Goal: Register for event/course

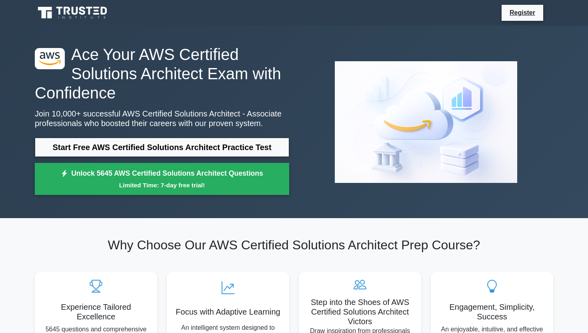
click at [204, 100] on h1 "Ace Your AWS Certified Solutions Architect Exam with Confidence" at bounding box center [162, 74] width 254 height 58
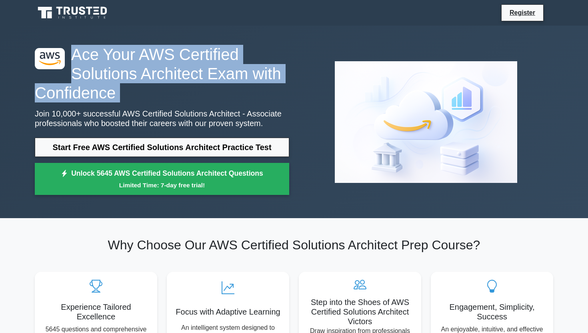
click at [204, 100] on h1 "Ace Your AWS Certified Solutions Architect Exam with Confidence" at bounding box center [162, 74] width 254 height 58
click at [206, 106] on div ".st0{fill:#252F3E;} .st1{fill-rule:evenodd;clip-rule:evenodd;fill:#FF9900;} Ace…" at bounding box center [162, 122] width 264 height 154
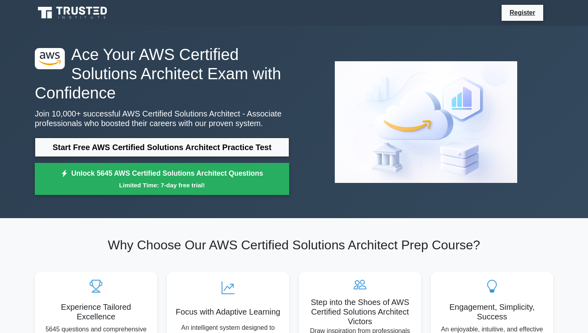
click at [207, 88] on h1 "Ace Your AWS Certified Solutions Architect Exam with Confidence" at bounding box center [162, 74] width 254 height 58
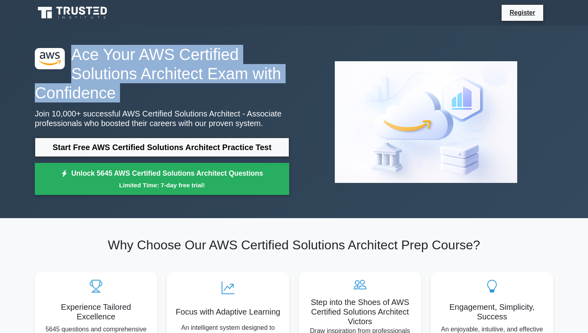
click at [201, 109] on p "Join 10,000+ successful AWS Certified Solutions Architect - Associate professio…" at bounding box center [162, 118] width 254 height 19
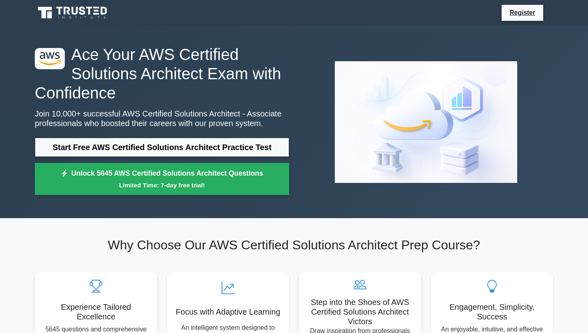
click at [201, 109] on p "Join 10,000+ successful AWS Certified Solutions Architect - Associate professio…" at bounding box center [162, 118] width 254 height 19
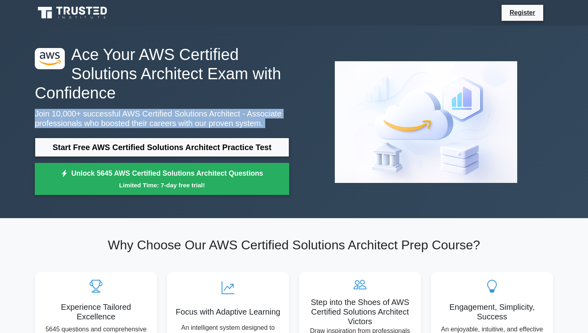
click at [201, 109] on p "Join 10,000+ successful AWS Certified Solutions Architect - Associate professio…" at bounding box center [162, 118] width 254 height 19
click at [202, 115] on p "Join 10,000+ successful AWS Certified Solutions Architect - Associate professio…" at bounding box center [162, 118] width 254 height 19
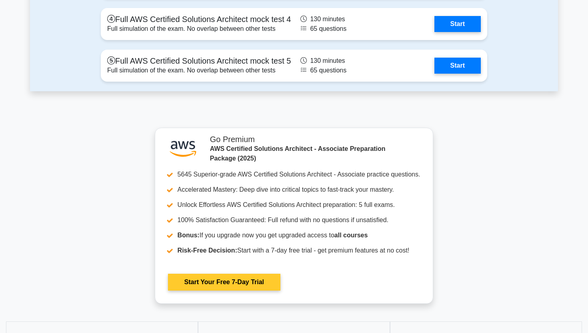
scroll to position [1922, 0]
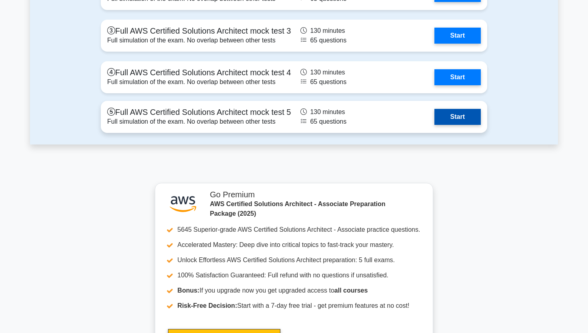
click at [453, 119] on link "Start" at bounding box center [457, 117] width 46 height 16
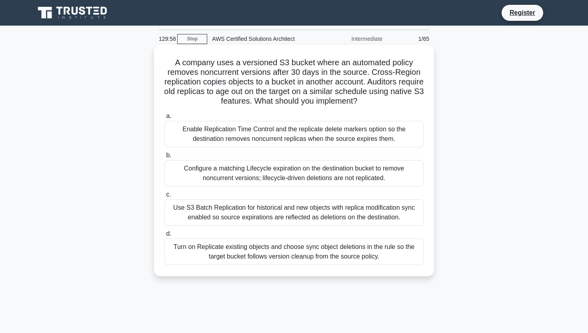
click at [312, 73] on h5 "A company uses a versioned S3 bucket where an automated policy removes noncurre…" at bounding box center [294, 82] width 261 height 49
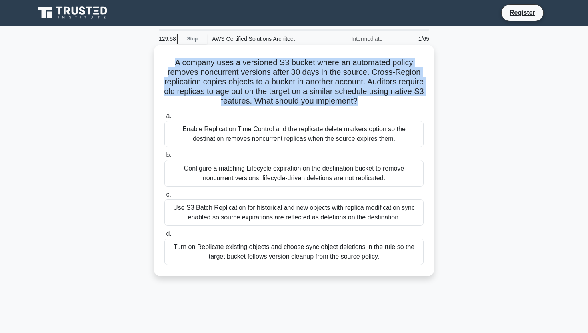
click at [312, 73] on h5 "A company uses a versioned S3 bucket where an automated policy removes noncurre…" at bounding box center [294, 82] width 261 height 49
click at [313, 75] on h5 "A company uses a versioned S3 bucket where an automated policy removes noncurre…" at bounding box center [294, 82] width 261 height 49
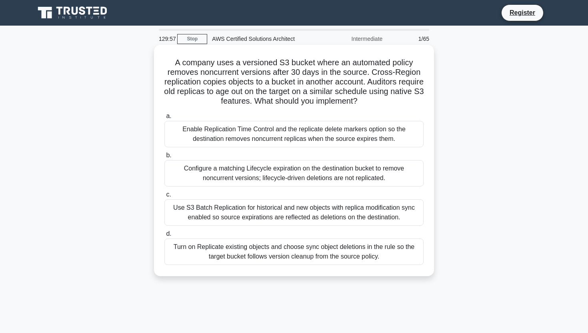
click at [313, 75] on h5 "A company uses a versioned S3 bucket where an automated policy removes noncurre…" at bounding box center [294, 82] width 261 height 49
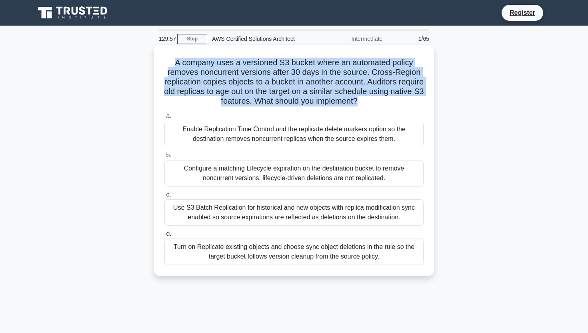
click at [312, 83] on h5 "A company uses a versioned S3 bucket where an automated policy removes noncurre…" at bounding box center [294, 82] width 261 height 49
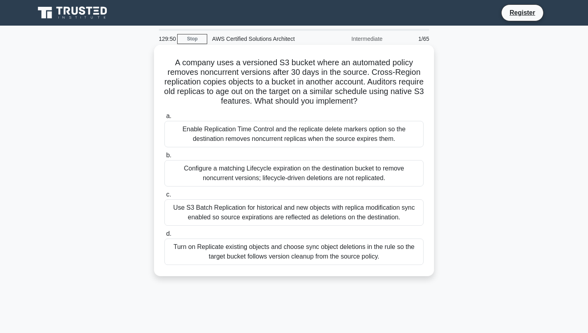
click at [160, 74] on div "A company uses a versioned S3 bucket where an automated policy removes noncurre…" at bounding box center [294, 160] width 274 height 225
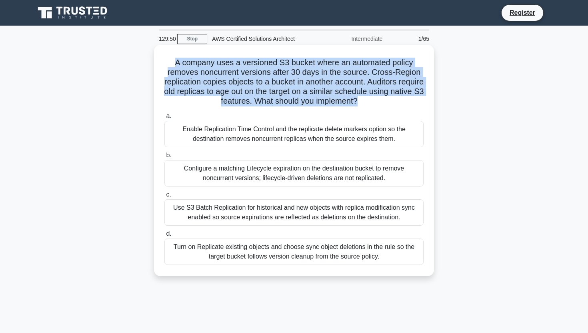
click at [260, 68] on h5 "A company uses a versioned S3 bucket where an automated policy removes noncurre…" at bounding box center [294, 82] width 261 height 49
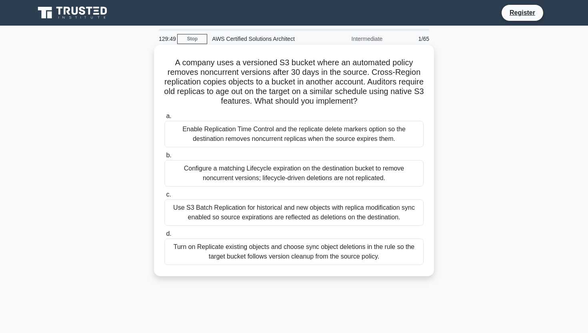
click at [260, 68] on h5 "A company uses a versioned S3 bucket where an automated policy removes noncurre…" at bounding box center [294, 82] width 261 height 49
click at [270, 78] on h5 "A company uses a versioned S3 bucket where an automated policy removes noncurre…" at bounding box center [294, 82] width 261 height 49
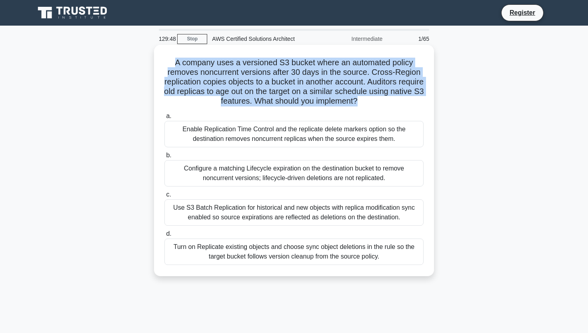
click at [270, 78] on h5 "A company uses a versioned S3 bucket where an automated policy removes noncurre…" at bounding box center [294, 82] width 261 height 49
click at [264, 84] on h5 "A company uses a versioned S3 bucket where an automated policy removes noncurre…" at bounding box center [294, 82] width 261 height 49
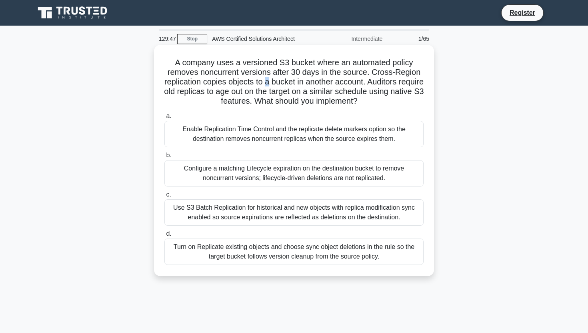
click at [264, 84] on h5 "A company uses a versioned S3 bucket where an automated policy removes noncurre…" at bounding box center [294, 82] width 261 height 49
click at [190, 61] on h5 "A company uses a versioned S3 bucket where an automated policy removes noncurre…" at bounding box center [294, 82] width 261 height 49
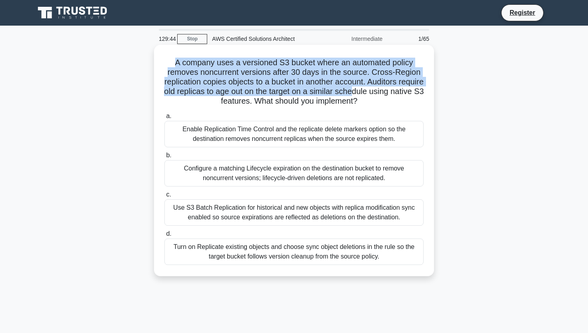
drag, startPoint x: 173, startPoint y: 61, endPoint x: 356, endPoint y: 96, distance: 185.7
click at [356, 96] on h5 "A company uses a versioned S3 bucket where an automated policy removes noncurre…" at bounding box center [294, 82] width 261 height 49
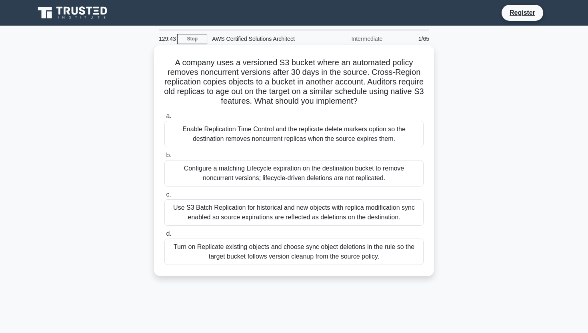
click at [356, 96] on h5 "A company uses a versioned S3 bucket where an automated policy removes noncurre…" at bounding box center [294, 82] width 261 height 49
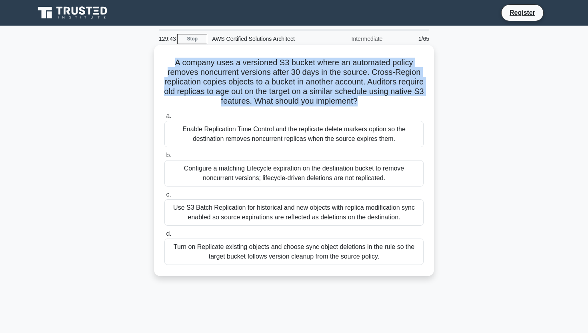
click at [347, 143] on div "Enable Replication Time Control and the replicate delete markers option so the …" at bounding box center [293, 134] width 259 height 26
click at [164, 119] on input "a. Enable Replication Time Control and the replicate delete markers option so t…" at bounding box center [164, 116] width 0 height 5
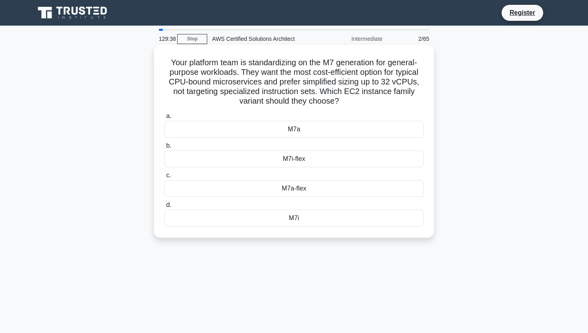
click at [319, 126] on div "M7a" at bounding box center [293, 129] width 259 height 17
click at [164, 119] on input "a. M7a" at bounding box center [164, 116] width 0 height 5
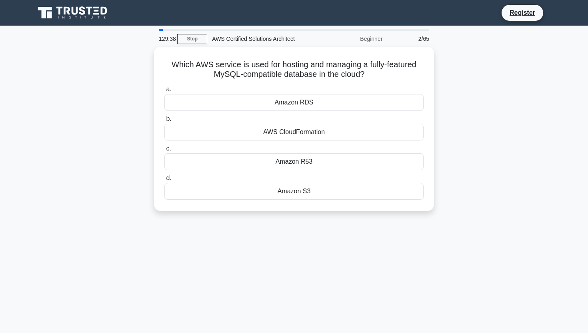
click at [319, 126] on div "AWS CloudFormation" at bounding box center [293, 132] width 259 height 17
click at [164, 122] on input "b. AWS CloudFormation" at bounding box center [164, 118] width 0 height 5
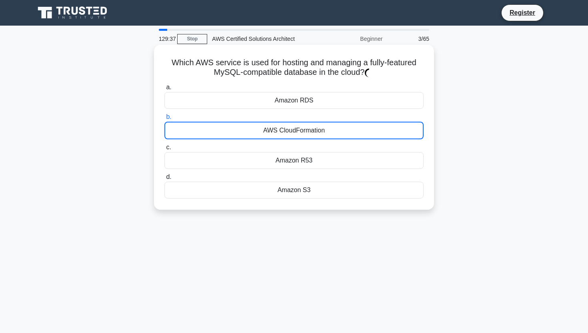
click at [320, 127] on div "AWS CloudFormation" at bounding box center [293, 131] width 259 height 18
click at [164, 120] on input "b. AWS CloudFormation" at bounding box center [164, 116] width 0 height 5
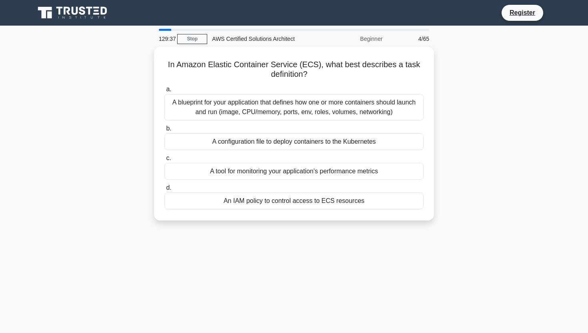
click at [320, 127] on label "b. A configuration file to deploy containers to the Kubernetes" at bounding box center [293, 137] width 259 height 26
click at [164, 127] on input "b. A configuration file to deploy containers to the Kubernetes" at bounding box center [164, 128] width 0 height 5
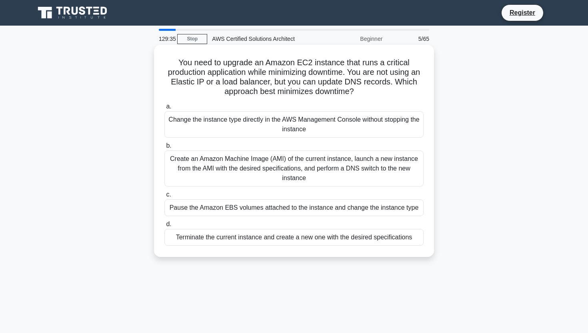
click at [324, 125] on div "Change the instance type directly in the AWS Management Console without stoppin…" at bounding box center [293, 124] width 259 height 26
click at [164, 109] on input "a. Change the instance type directly in the AWS Management Console without stop…" at bounding box center [164, 106] width 0 height 5
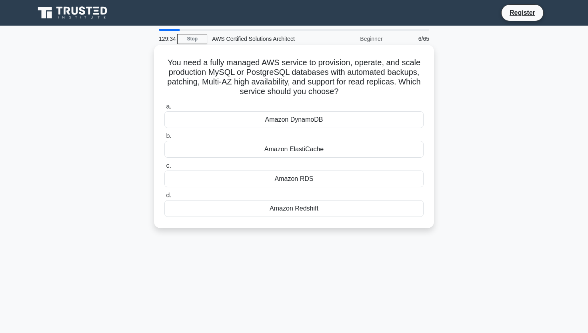
click at [324, 158] on div "a. Amazon DynamoDB b. Amazon ElastiCache c. d." at bounding box center [294, 159] width 269 height 118
click at [325, 153] on div "Amazon ElastiCache" at bounding box center [293, 149] width 259 height 17
click at [164, 139] on input "b. Amazon ElastiCache" at bounding box center [164, 136] width 0 height 5
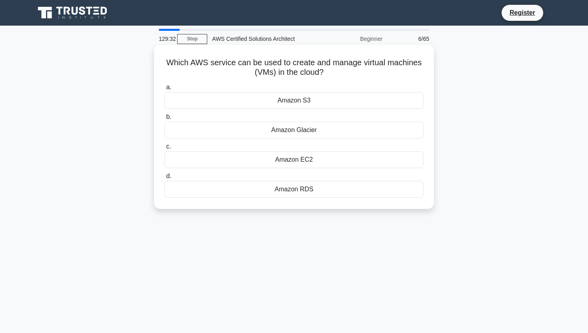
click at [322, 132] on div "Amazon Glacier" at bounding box center [293, 130] width 259 height 17
click at [164, 120] on input "b. Amazon Glacier" at bounding box center [164, 116] width 0 height 5
click at [327, 105] on div "AWS Database Migration Service" at bounding box center [293, 100] width 259 height 17
click at [164, 90] on input "a. AWS Database Migration Service" at bounding box center [164, 87] width 0 height 5
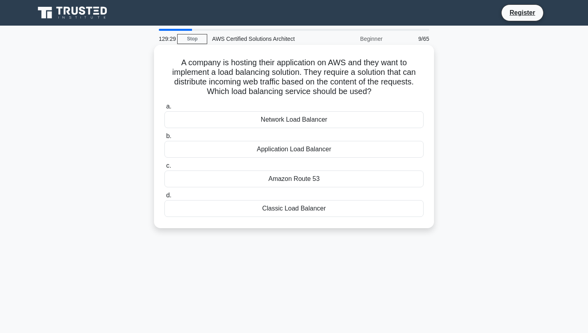
click at [315, 129] on div "a. Network Load Balancer b. Application Load Balancer c." at bounding box center [294, 159] width 269 height 118
click at [316, 122] on div "Network Load Balancer" at bounding box center [293, 119] width 259 height 17
click at [164, 109] on input "a. Network Load Balancer" at bounding box center [164, 106] width 0 height 5
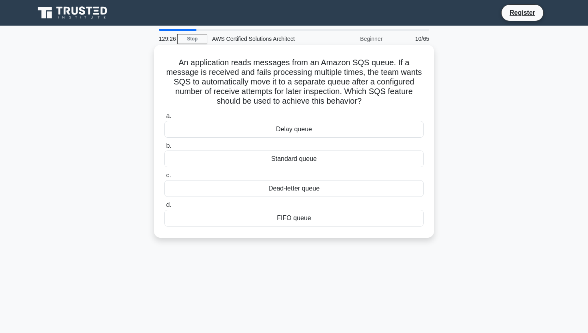
click at [305, 164] on div "Standard queue" at bounding box center [293, 158] width 259 height 17
click at [164, 148] on input "b. Standard queue" at bounding box center [164, 145] width 0 height 5
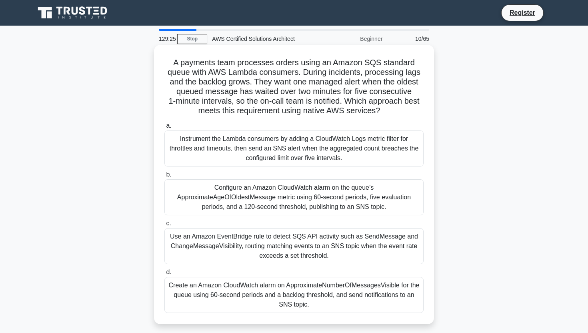
click at [305, 162] on div "Instrument the Lambda consumers by adding a CloudWatch Logs metric filter for t…" at bounding box center [293, 148] width 259 height 36
click at [164, 128] on input "a. Instrument the Lambda consumers by adding a CloudWatch Logs metric filter fo…" at bounding box center [164, 125] width 0 height 5
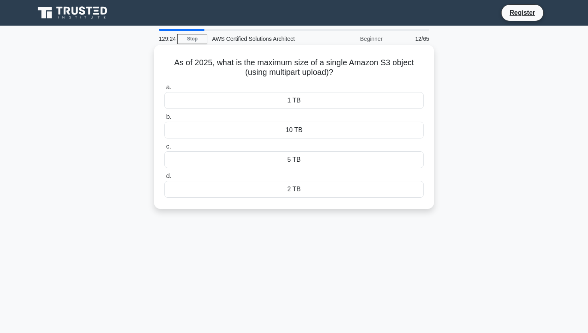
click at [308, 124] on div "10 TB" at bounding box center [293, 130] width 259 height 17
click at [164, 120] on input "b. 10 TB" at bounding box center [164, 116] width 0 height 5
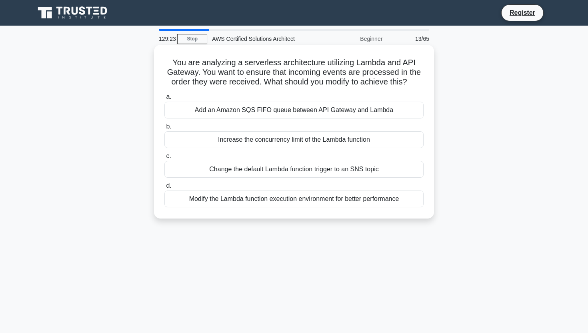
click at [303, 138] on div "Increase the concurrency limit of the Lambda function" at bounding box center [293, 139] width 259 height 17
click at [164, 129] on input "b. Increase the concurrency limit of the Lambda function" at bounding box center [164, 126] width 0 height 5
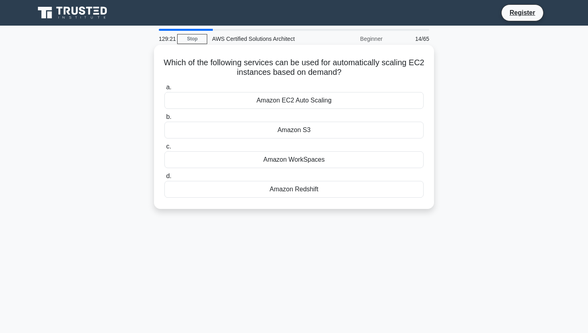
click at [298, 157] on div "Amazon WorkSpaces" at bounding box center [293, 159] width 259 height 17
click at [164, 149] on input "c. Amazon WorkSpaces" at bounding box center [164, 146] width 0 height 5
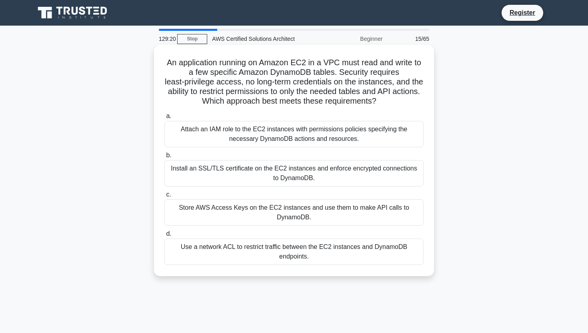
click at [306, 170] on div "Install an SSL/TLS certificate on the EC2 instances and enforce encrypted conne…" at bounding box center [293, 173] width 259 height 26
click at [164, 158] on input "b. Install an SSL/TLS certificate on the EC2 instances and enforce encrypted co…" at bounding box center [164, 155] width 0 height 5
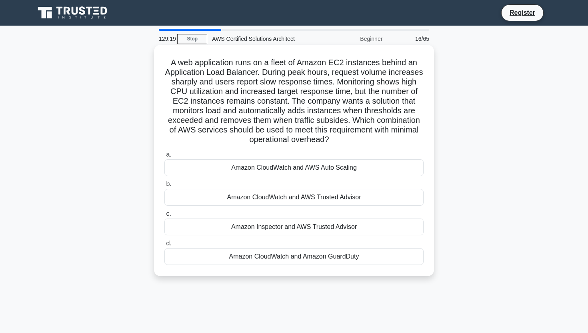
click at [307, 166] on div "Amazon CloudWatch and AWS Auto Scaling" at bounding box center [293, 167] width 259 height 17
click at [164, 157] on input "a. Amazon CloudWatch and AWS Auto Scaling" at bounding box center [164, 154] width 0 height 5
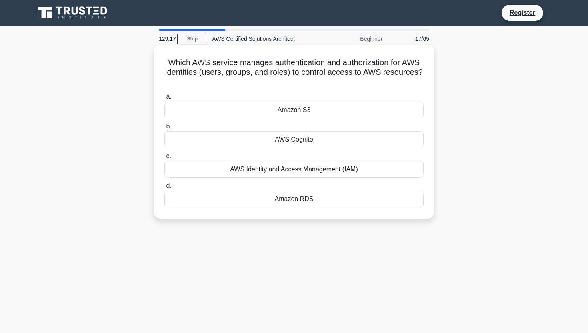
click at [306, 173] on div "AWS Identity and Access Management (IAM)" at bounding box center [293, 169] width 259 height 17
click at [164, 159] on input "c. AWS Identity and Access Management (IAM)" at bounding box center [164, 156] width 0 height 5
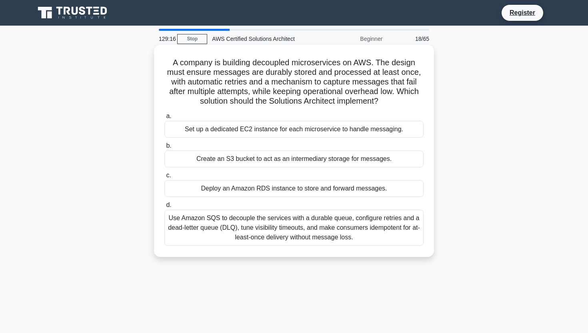
click at [305, 219] on div "Use Amazon SQS to decouple the services with a durable queue, configure retries…" at bounding box center [293, 228] width 259 height 36
click at [164, 208] on input "d. Use Amazon SQS to decouple the services with a durable queue, configure retr…" at bounding box center [164, 204] width 0 height 5
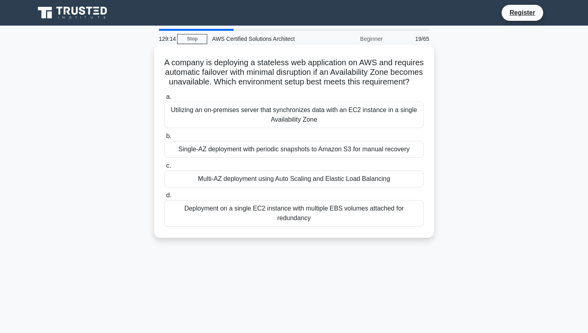
click at [306, 210] on div "Deployment on a single EC2 instance with multiple EBS volumes attached for redu…" at bounding box center [293, 213] width 259 height 26
click at [164, 198] on input "d. Deployment on a single EC2 instance with multiple EBS volumes attached for r…" at bounding box center [164, 195] width 0 height 5
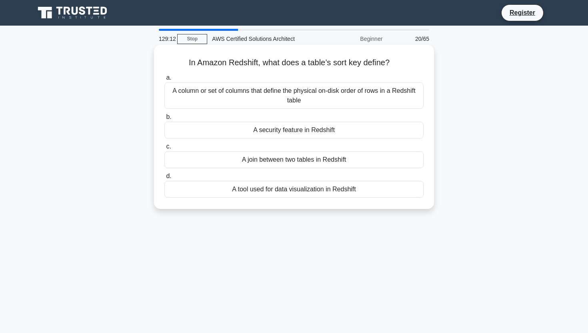
click at [304, 87] on div "A column or set of columns that define the physical on-disk order of rows in a …" at bounding box center [293, 95] width 259 height 26
click at [164, 80] on input "a. A column or set of columns that define the physical on-disk order of rows in…" at bounding box center [164, 77] width 0 height 5
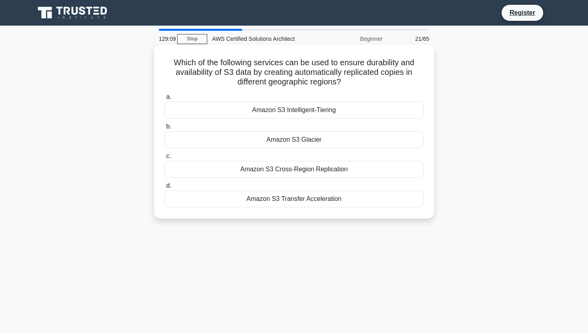
click at [314, 122] on label "b. Amazon S3 Glacier" at bounding box center [293, 135] width 259 height 26
click at [164, 124] on input "b. Amazon S3 Glacier" at bounding box center [164, 126] width 0 height 5
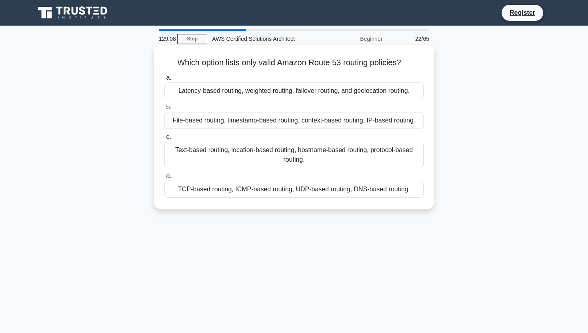
click at [304, 88] on div "Latency-based routing, weighted routing, failover routing, and geolocation rout…" at bounding box center [293, 90] width 259 height 17
click at [164, 80] on input "a. Latency-based routing, weighted routing, failover routing, and geolocation r…" at bounding box center [164, 77] width 0 height 5
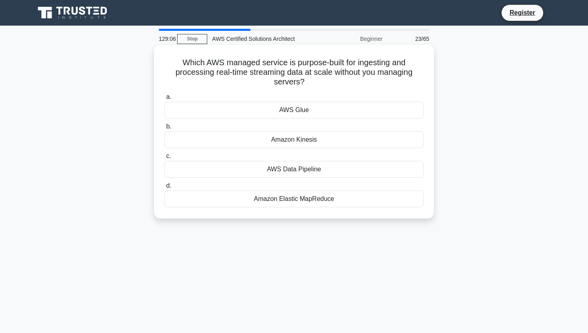
click at [300, 132] on div "Amazon Kinesis" at bounding box center [293, 139] width 259 height 17
click at [164, 129] on input "b. Amazon Kinesis" at bounding box center [164, 126] width 0 height 5
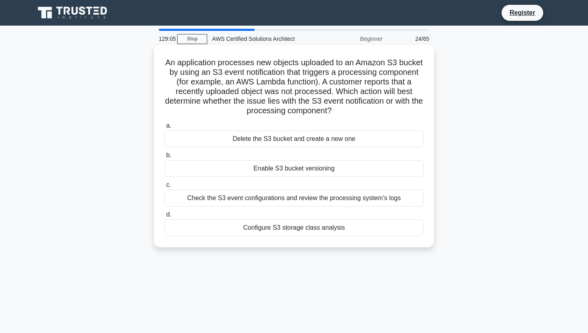
click at [302, 142] on div "Delete the S3 bucket and create a new one" at bounding box center [293, 138] width 259 height 17
click at [164, 128] on input "a. Delete the S3 bucket and create a new one" at bounding box center [164, 125] width 0 height 5
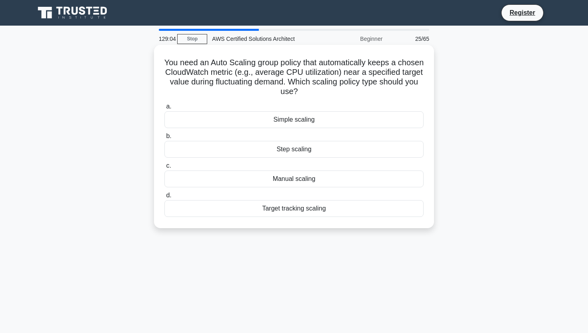
click at [300, 177] on div "Manual scaling" at bounding box center [293, 178] width 259 height 17
click at [164, 168] on input "c. Manual scaling" at bounding box center [164, 165] width 0 height 5
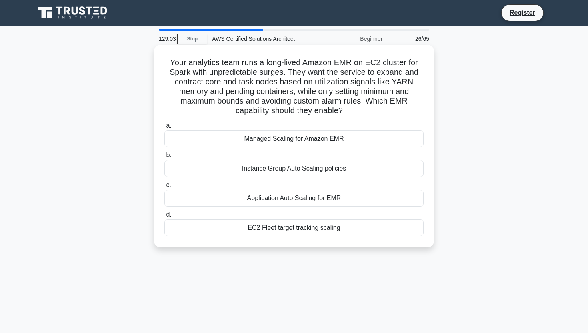
click at [304, 140] on div "Managed Scaling for Amazon EMR" at bounding box center [293, 138] width 259 height 17
click at [164, 128] on input "a. Managed Scaling for Amazon EMR" at bounding box center [164, 125] width 0 height 5
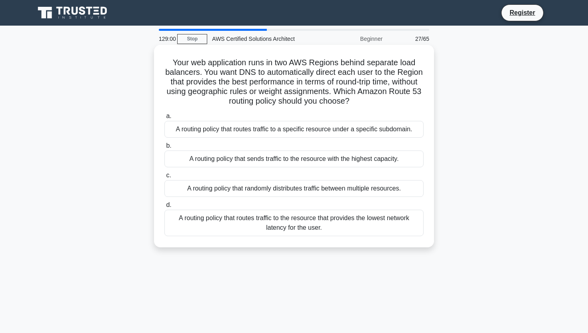
click at [297, 193] on div "A routing policy that randomly distributes traffic between multiple resources." at bounding box center [293, 188] width 259 height 17
click at [164, 178] on input "c. A routing policy that randomly distributes traffic between multiple resource…" at bounding box center [164, 175] width 0 height 5
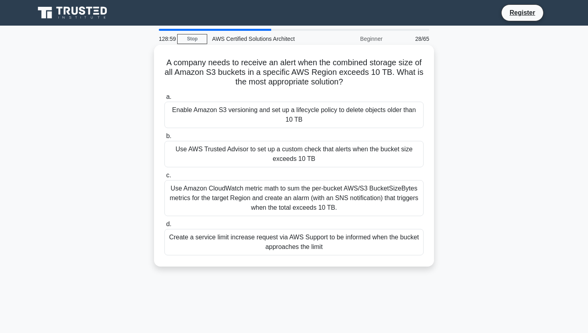
click at [303, 117] on div "Enable Amazon S3 versioning and set up a lifecycle policy to delete objects old…" at bounding box center [293, 115] width 259 height 26
click at [164, 100] on input "a. Enable Amazon S3 versioning and set up a lifecycle policy to delete objects …" at bounding box center [164, 96] width 0 height 5
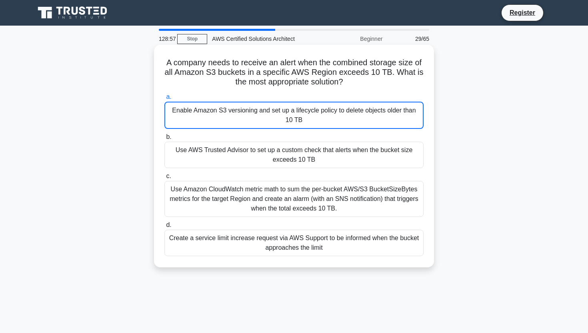
click at [292, 187] on div "Use Amazon CloudWatch metric math to sum the per-bucket AWS/S3 BucketSizeBytes …" at bounding box center [293, 199] width 259 height 36
click at [164, 179] on input "c. Use Amazon CloudWatch metric math to sum the per-bucket AWS/S3 BucketSizeByt…" at bounding box center [164, 176] width 0 height 5
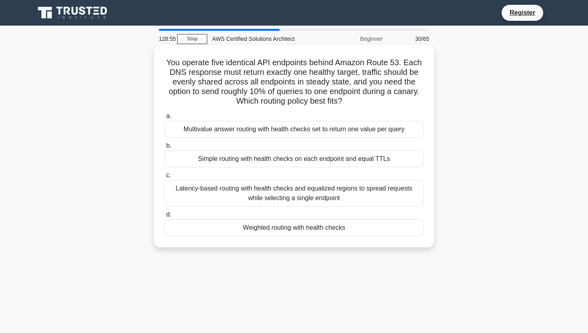
click at [294, 188] on div "Latency-based routing with health checks and equalized regions to spread reques…" at bounding box center [293, 193] width 259 height 26
click at [164, 178] on input "c. Latency-based routing with health checks and equalized regions to spread req…" at bounding box center [164, 175] width 0 height 5
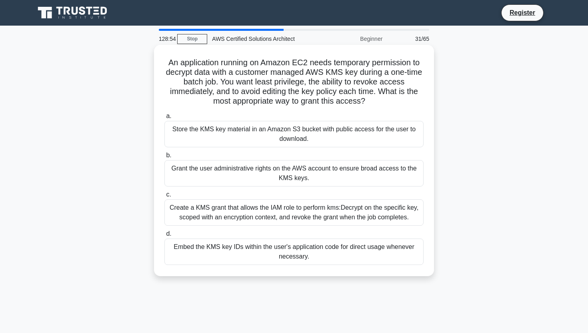
click at [298, 165] on div "Grant the user administrative rights on the AWS account to ensure broad access …" at bounding box center [293, 173] width 259 height 26
click at [164, 158] on input "b. Grant the user administrative rights on the AWS account to ensure broad acce…" at bounding box center [164, 155] width 0 height 5
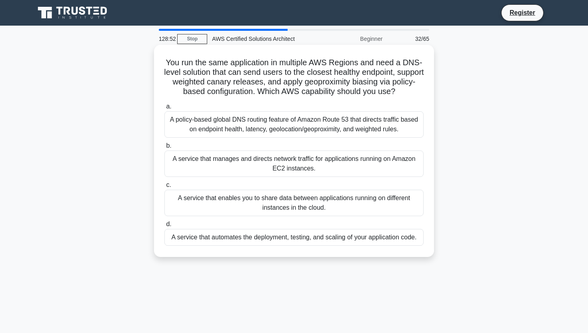
click at [295, 206] on div "A service that enables you to share data between applications running on differ…" at bounding box center [293, 203] width 259 height 26
click at [164, 188] on input "c. A service that enables you to share data between applications running on dif…" at bounding box center [164, 184] width 0 height 5
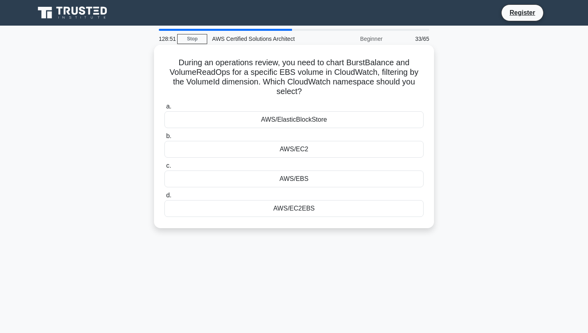
click at [301, 148] on div "AWS/EC2" at bounding box center [293, 149] width 259 height 17
click at [164, 139] on input "b. AWS/EC2" at bounding box center [164, 136] width 0 height 5
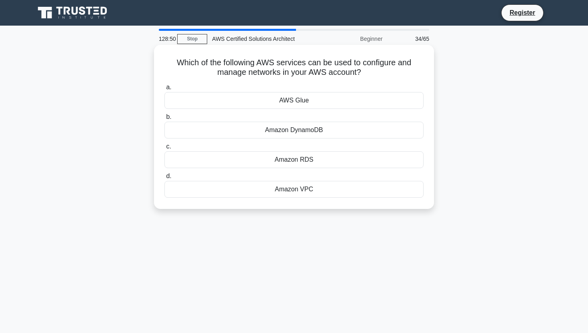
click at [310, 129] on div "Amazon DynamoDB" at bounding box center [293, 130] width 259 height 17
click at [164, 120] on input "b. Amazon DynamoDB" at bounding box center [164, 116] width 0 height 5
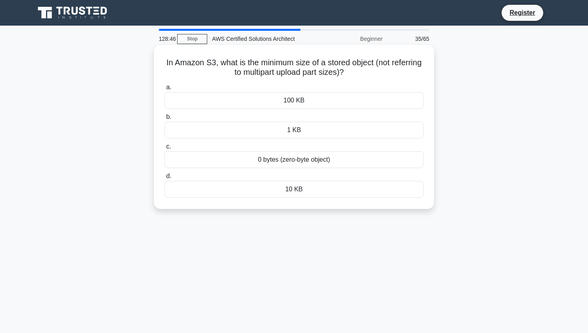
click at [289, 128] on div "1 KB" at bounding box center [293, 130] width 259 height 17
click at [164, 120] on input "b. 1 KB" at bounding box center [164, 116] width 0 height 5
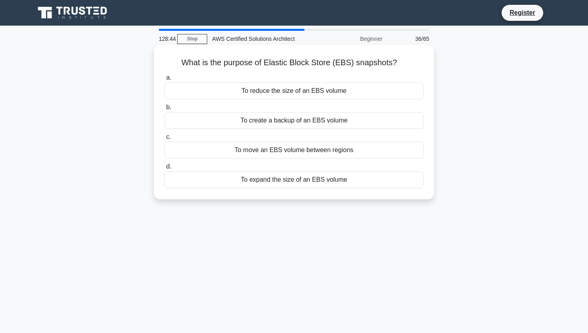
click at [294, 155] on div "To move an EBS volume between regions" at bounding box center [293, 150] width 259 height 17
click at [164, 140] on input "c. To move an EBS volume between regions" at bounding box center [164, 136] width 0 height 5
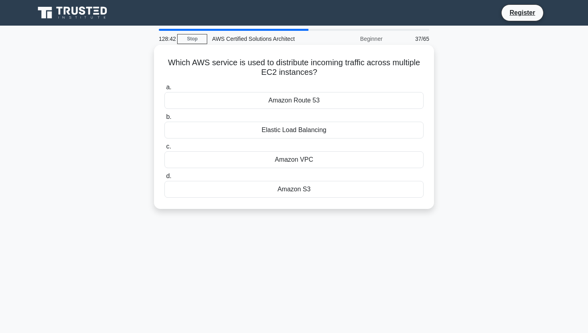
click at [299, 104] on div "Amazon Route 53" at bounding box center [293, 100] width 259 height 17
click at [164, 90] on input "a. Amazon Route 53" at bounding box center [164, 87] width 0 height 5
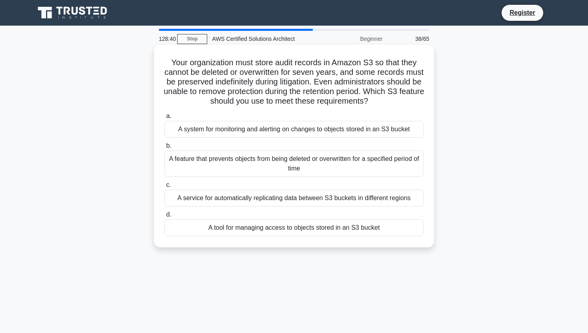
click at [293, 178] on div "a. A system for monitoring and alerting on changes to objects stored in an S3 b…" at bounding box center [294, 174] width 269 height 128
click at [293, 169] on div "A feature that prevents objects from being deleted or overwritten for a specifi…" at bounding box center [293, 163] width 259 height 26
click at [164, 148] on input "b. A feature that prevents objects from being deleted or overwritten for a spec…" at bounding box center [164, 145] width 0 height 5
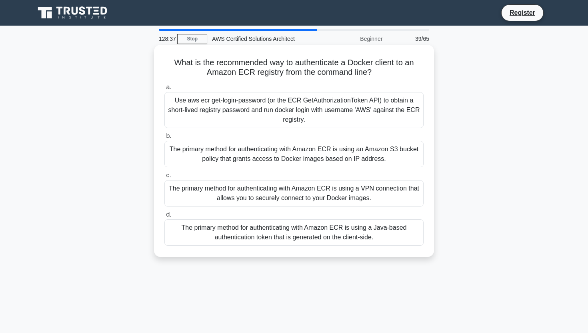
click at [305, 239] on div "The primary method for authenticating with Amazon ECR is using a Java-based aut…" at bounding box center [293, 232] width 259 height 26
click at [164, 217] on input "d. The primary method for authenticating with Amazon ECR is using a Java-based …" at bounding box center [164, 214] width 0 height 5
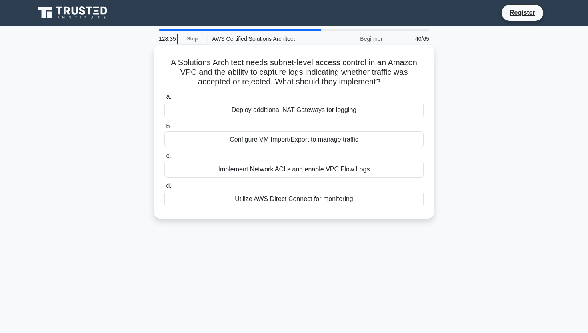
click at [289, 150] on div "a. Deploy additional NAT Gateways for logging b. Configure VM Import/Export to …" at bounding box center [294, 149] width 269 height 118
click at [295, 164] on div "Implement Network ACLs and enable VPC Flow Logs" at bounding box center [293, 169] width 259 height 17
click at [164, 159] on input "c. Implement Network ACLs and enable VPC Flow Logs" at bounding box center [164, 156] width 0 height 5
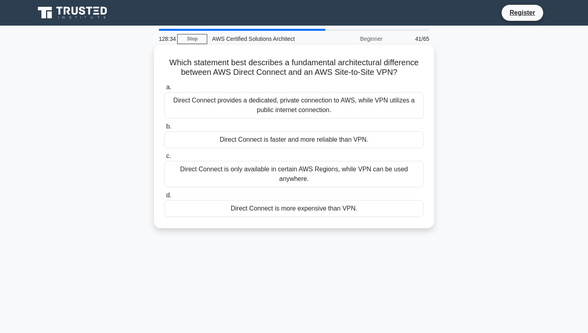
click at [315, 98] on div "Direct Connect provides a dedicated, private connection to AWS, while VPN utili…" at bounding box center [293, 105] width 259 height 26
click at [164, 90] on input "a. Direct Connect provides a dedicated, private connection to AWS, while VPN ut…" at bounding box center [164, 87] width 0 height 5
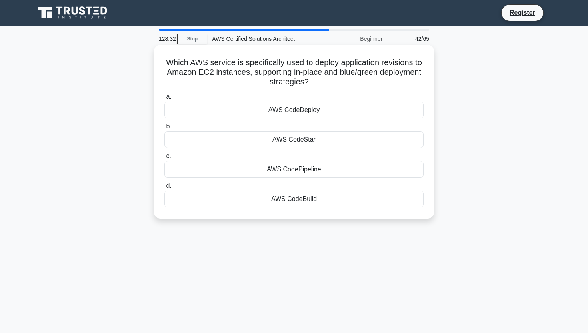
click at [295, 166] on div "AWS CodePipeline" at bounding box center [293, 169] width 259 height 17
click at [164, 159] on input "c. AWS CodePipeline" at bounding box center [164, 156] width 0 height 5
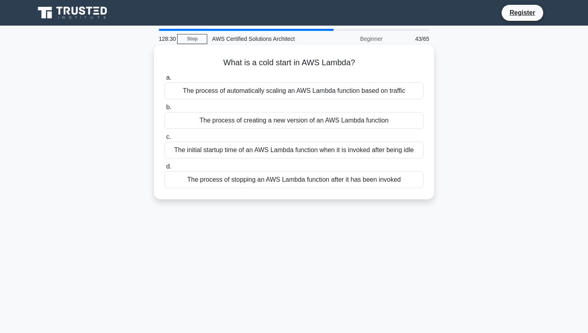
click at [306, 152] on div "The initial startup time of an AWS Lambda function when it is invoked after bei…" at bounding box center [293, 150] width 259 height 17
click at [164, 140] on input "c. The initial startup time of an AWS Lambda function when it is invoked after …" at bounding box center [164, 136] width 0 height 5
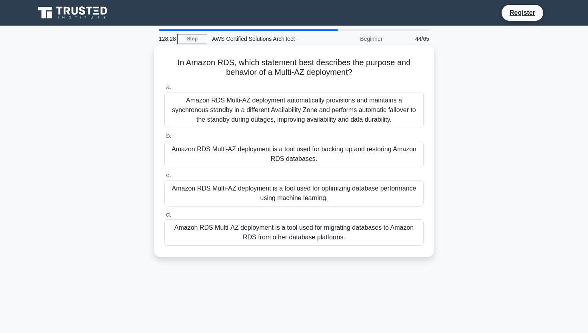
click at [314, 122] on div "Amazon RDS Multi-AZ deployment automatically provisions and maintains a synchro…" at bounding box center [293, 110] width 259 height 36
click at [164, 90] on input "a. Amazon RDS Multi-AZ deployment automatically provisions and maintains a sync…" at bounding box center [164, 87] width 0 height 5
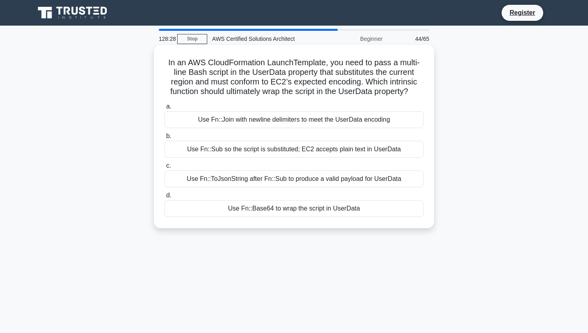
click at [310, 132] on label "b. Use Fn::Sub so the script is substituted; EC2 accepts plain text in UserData" at bounding box center [293, 144] width 259 height 26
click at [164, 134] on input "b. Use Fn::Sub so the script is substituted; EC2 accepts plain text in UserData" at bounding box center [164, 136] width 0 height 5
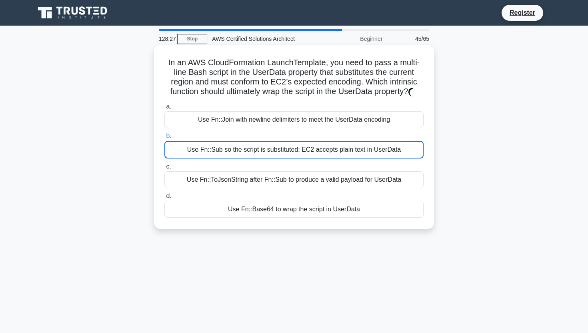
click at [313, 123] on div "Use Fn::Join with newline delimiters to meet the UserData encoding" at bounding box center [293, 119] width 259 height 17
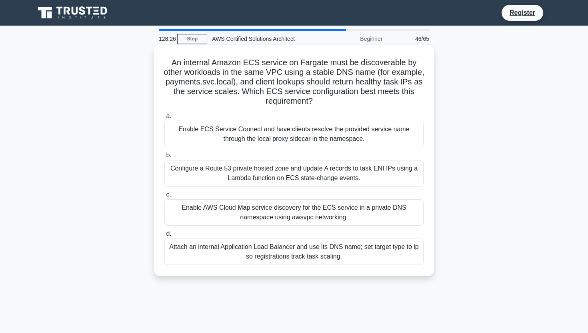
click at [311, 128] on div "Enable ECS Service Connect and have clients resolve the provided service name t…" at bounding box center [293, 134] width 259 height 26
click at [164, 119] on input "a. Enable ECS Service Connect and have clients resolve the provided service nam…" at bounding box center [164, 116] width 0 height 5
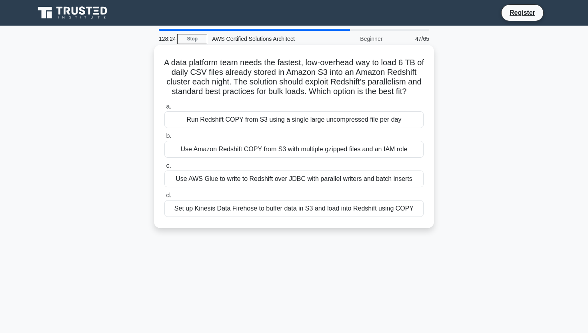
click at [305, 146] on div "Use Amazon Redshift COPY from S3 with multiple gzipped files and an IAM role" at bounding box center [293, 149] width 259 height 17
click at [164, 139] on input "b. Use Amazon Redshift COPY from S3 with multiple gzipped files and an IAM role" at bounding box center [164, 136] width 0 height 5
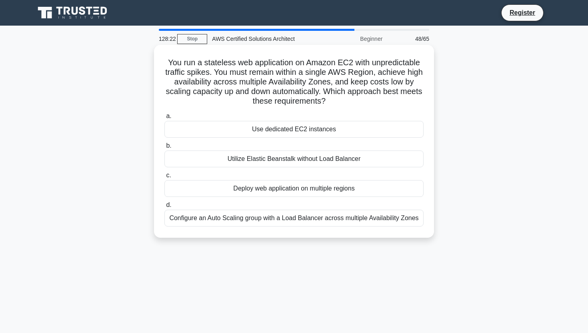
click at [291, 222] on div "Configure an Auto Scaling group with a Load Balancer across multiple Availabili…" at bounding box center [293, 218] width 259 height 17
click at [164, 208] on input "d. Configure an Auto Scaling group with a Load Balancer across multiple Availab…" at bounding box center [164, 204] width 0 height 5
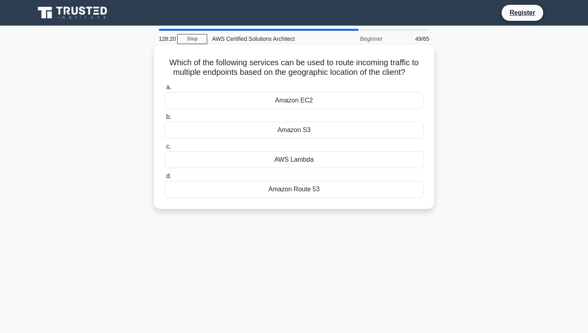
click at [314, 127] on div "Amazon S3" at bounding box center [293, 130] width 259 height 17
click at [164, 120] on input "b. Amazon S3" at bounding box center [164, 116] width 0 height 5
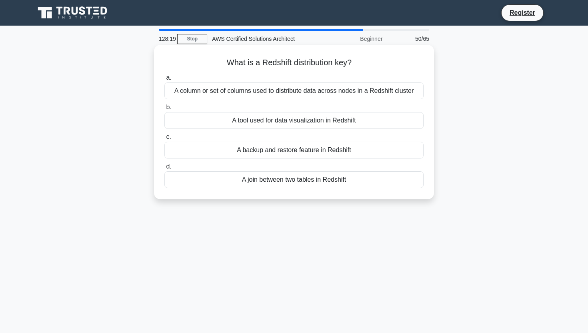
click at [304, 147] on div "A backup and restore feature in Redshift" at bounding box center [293, 150] width 259 height 17
click at [164, 140] on input "c. A backup and restore feature in Redshift" at bounding box center [164, 136] width 0 height 5
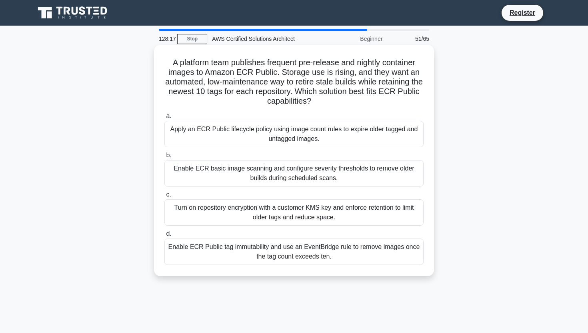
click at [287, 178] on div "Enable ECR basic image scanning and configure severity thresholds to remove old…" at bounding box center [293, 173] width 259 height 26
click at [164, 158] on input "b. Enable ECR basic image scanning and configure severity thresholds to remove …" at bounding box center [164, 155] width 0 height 5
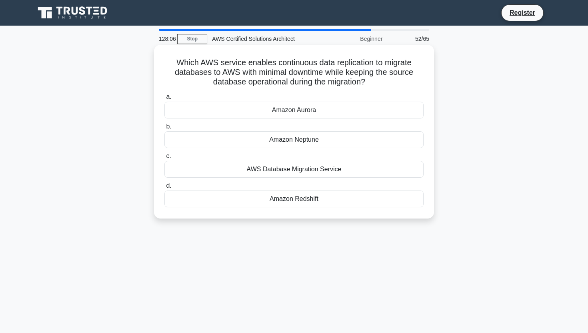
click at [314, 164] on div "AWS Database Migration Service" at bounding box center [293, 169] width 259 height 17
click at [164, 159] on input "c. AWS Database Migration Service" at bounding box center [164, 156] width 0 height 5
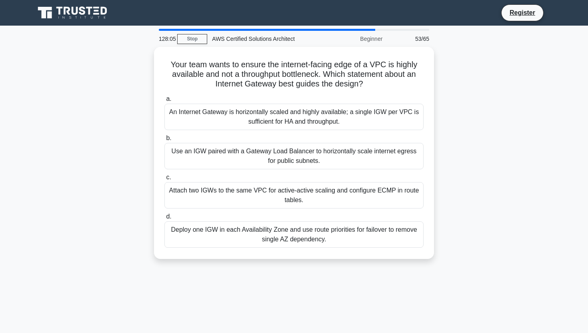
click at [314, 164] on div "Use an IGW paired with a Gateway Load Balancer to horizontally scale internet e…" at bounding box center [293, 156] width 259 height 26
click at [164, 141] on input "b. Use an IGW paired with a Gateway Load Balancer to horizontally scale interne…" at bounding box center [164, 138] width 0 height 5
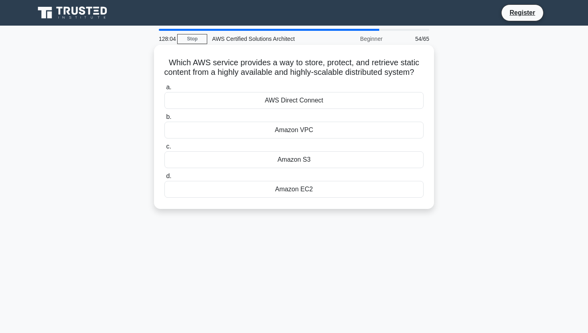
click at [317, 138] on div "Amazon VPC" at bounding box center [293, 130] width 259 height 17
click at [164, 120] on input "b. Amazon VPC" at bounding box center [164, 116] width 0 height 5
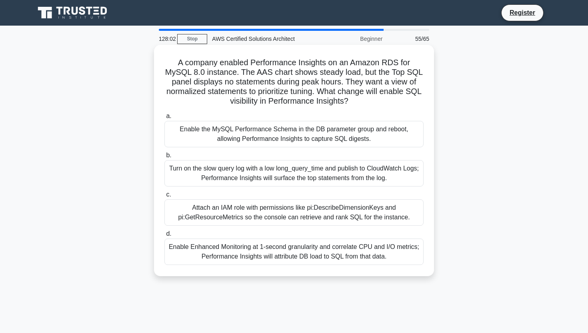
click at [318, 140] on div "Enable the MySQL Performance Schema in the DB parameter group and reboot, allow…" at bounding box center [293, 134] width 259 height 26
click at [164, 119] on input "a. Enable the MySQL Performance Schema in the DB parameter group and reboot, al…" at bounding box center [164, 116] width 0 height 5
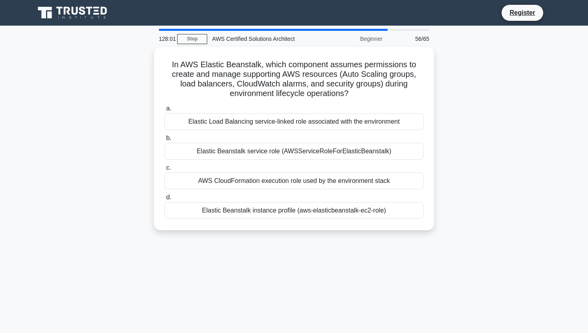
click at [318, 140] on label "b. Elastic Beanstalk service role (AWSServiceRoleForElasticBeanstalk)" at bounding box center [293, 146] width 259 height 26
click at [164, 140] on input "b. Elastic Beanstalk service role (AWSServiceRoleForElasticBeanstalk)" at bounding box center [164, 138] width 0 height 5
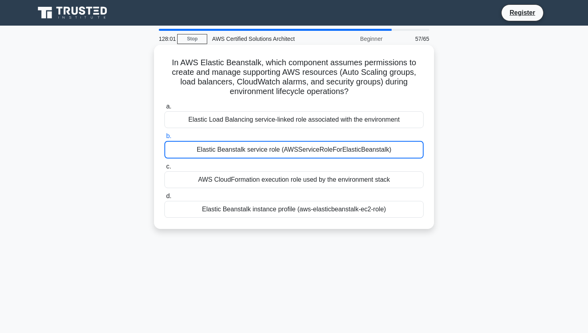
click at [320, 146] on div "Elastic Beanstalk service role (AWSServiceRoleForElasticBeanstalk)" at bounding box center [293, 150] width 259 height 18
click at [164, 139] on input "b. Elastic Beanstalk service role (AWSServiceRoleForElasticBeanstalk)" at bounding box center [164, 136] width 0 height 5
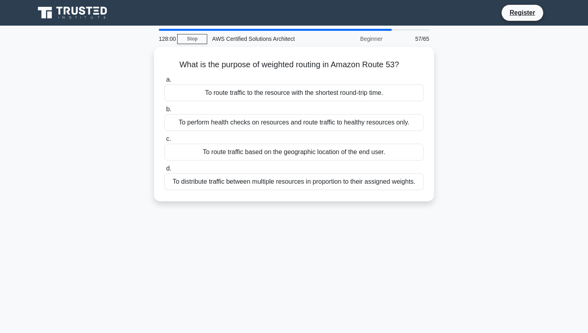
click at [320, 146] on div "To route traffic based on the geographic location of the end user." at bounding box center [293, 152] width 259 height 17
click at [164, 142] on input "c. To route traffic based on the geographic location of the end user." at bounding box center [164, 138] width 0 height 5
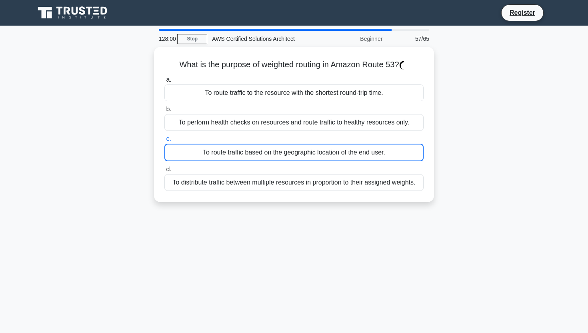
click at [320, 146] on div "To route traffic based on the geographic location of the end user." at bounding box center [293, 153] width 259 height 18
click at [164, 142] on input "c. To route traffic based on the geographic location of the end user." at bounding box center [164, 138] width 0 height 5
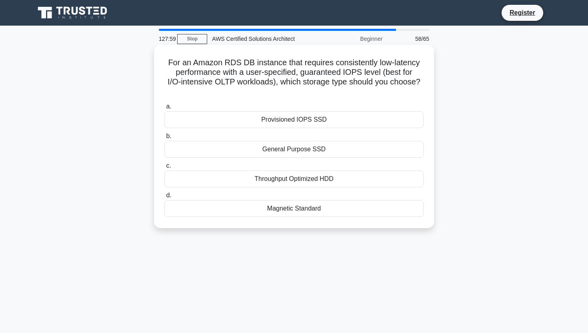
click at [318, 154] on div "General Purpose SSD" at bounding box center [293, 149] width 259 height 17
click at [164, 139] on input "b. General Purpose SSD" at bounding box center [164, 136] width 0 height 5
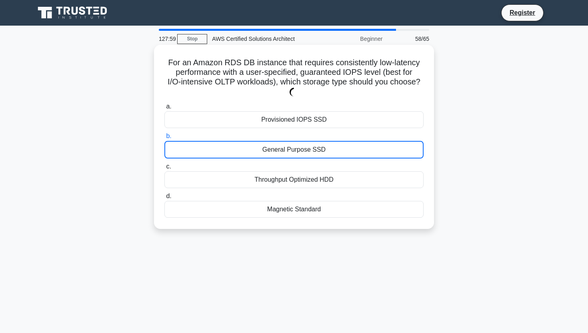
click at [318, 154] on div "General Purpose SSD" at bounding box center [293, 150] width 259 height 18
click at [164, 139] on input "b. General Purpose SSD" at bounding box center [164, 136] width 0 height 5
click at [316, 158] on div "General Purpose SSD" at bounding box center [293, 150] width 259 height 18
click at [164, 139] on input "b. General Purpose SSD" at bounding box center [164, 136] width 0 height 5
click at [316, 158] on div "General Purpose SSD" at bounding box center [293, 150] width 259 height 18
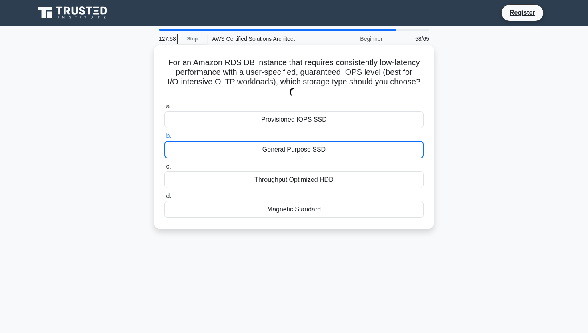
click at [164, 139] on input "b. General Purpose SSD" at bounding box center [164, 136] width 0 height 5
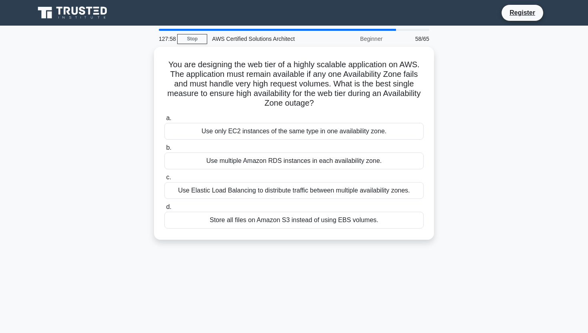
click at [316, 158] on div "Use multiple Amazon RDS instances in each availability zone." at bounding box center [293, 160] width 259 height 17
click at [164, 150] on input "b. Use multiple Amazon RDS instances in each availability zone." at bounding box center [164, 147] width 0 height 5
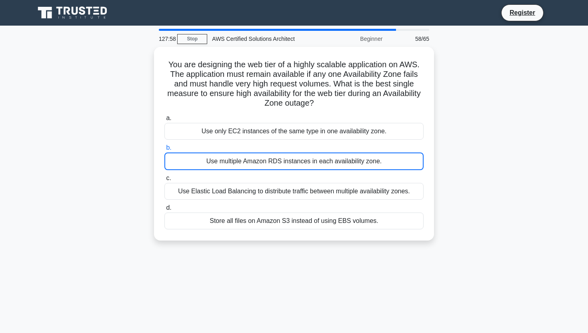
click at [316, 158] on div "Use multiple Amazon RDS instances in each availability zone." at bounding box center [293, 161] width 259 height 18
click at [164, 150] on input "b. Use multiple Amazon RDS instances in each availability zone." at bounding box center [164, 147] width 0 height 5
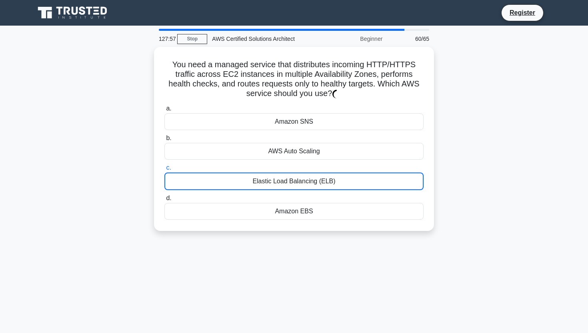
click at [318, 173] on div "Elastic Load Balancing (ELB)" at bounding box center [293, 181] width 259 height 18
click at [164, 170] on input "c. Elastic Load Balancing (ELB)" at bounding box center [164, 167] width 0 height 5
click at [318, 173] on div "Elastic Load Balancing (ELB)" at bounding box center [293, 181] width 259 height 18
click at [164, 170] on input "c. Elastic Load Balancing (ELB)" at bounding box center [164, 167] width 0 height 5
click at [318, 173] on div "Elastic Load Balancing (ELB)" at bounding box center [293, 181] width 259 height 18
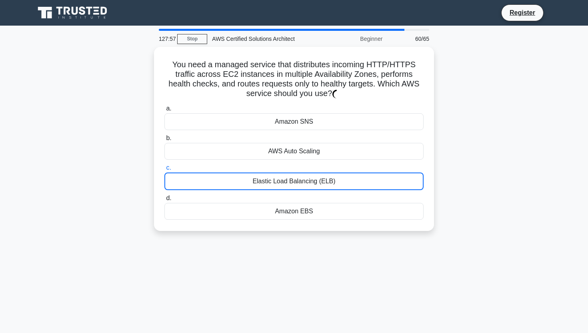
click at [164, 170] on input "c. Elastic Load Balancing (ELB)" at bounding box center [164, 167] width 0 height 5
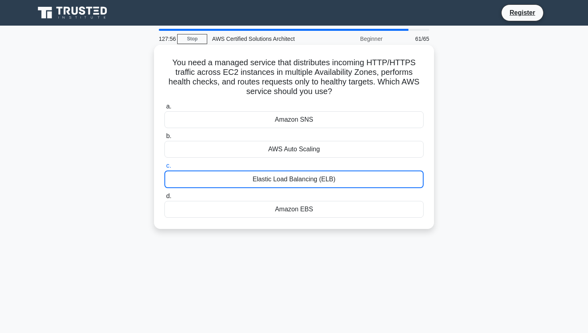
click at [321, 162] on label "c. Elastic Load Balancing (ELB)" at bounding box center [293, 174] width 259 height 27
click at [164, 163] on input "c. Elastic Load Balancing (ELB)" at bounding box center [164, 165] width 0 height 5
click at [321, 162] on label "c. Elastic Load Balancing (ELB)" at bounding box center [293, 174] width 259 height 27
click at [164, 163] on input "c. Elastic Load Balancing (ELB)" at bounding box center [164, 165] width 0 height 5
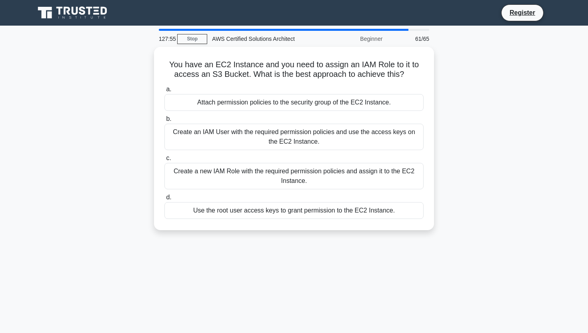
click at [322, 155] on label "c. Create a new IAM Role with the required permission policies and assign it to…" at bounding box center [293, 171] width 259 height 36
click at [164, 156] on input "c. Create a new IAM Role with the required permission policies and assign it to…" at bounding box center [164, 158] width 0 height 5
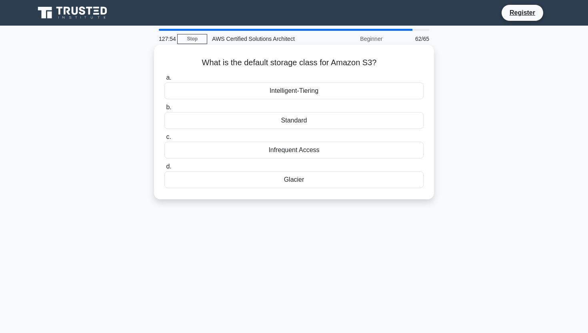
click at [320, 167] on label "d. Glacier" at bounding box center [293, 175] width 259 height 26
click at [164, 167] on input "d. Glacier" at bounding box center [164, 166] width 0 height 5
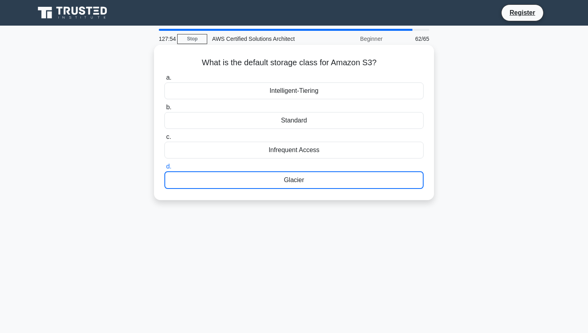
click at [320, 167] on label "d. Glacier" at bounding box center [293, 175] width 259 height 27
click at [164, 167] on input "d. Glacier" at bounding box center [164, 166] width 0 height 5
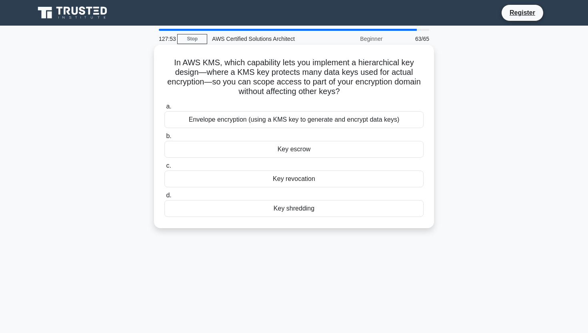
click at [320, 155] on div "Key escrow" at bounding box center [293, 149] width 259 height 17
click at [164, 139] on input "b. Key escrow" at bounding box center [164, 136] width 0 height 5
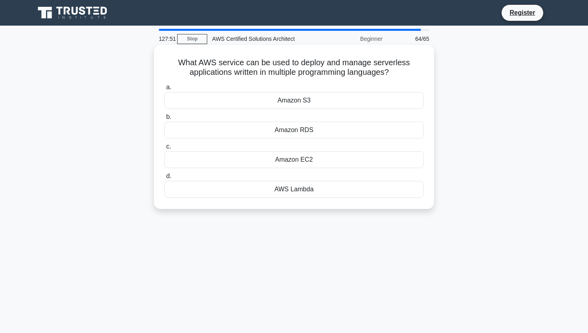
click at [319, 159] on div "Amazon EC2" at bounding box center [293, 159] width 259 height 17
click at [164, 149] on input "c. Amazon EC2" at bounding box center [164, 146] width 0 height 5
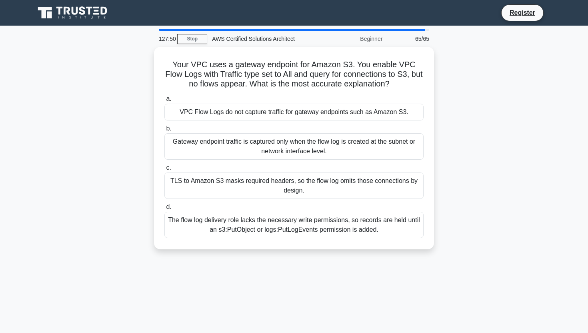
click at [327, 166] on label "c. TLS to Amazon S3 masks required headers, so the flow log omits those connect…" at bounding box center [293, 181] width 259 height 36
click at [164, 166] on input "c. TLS to Amazon S3 masks required headers, so the flow log omits those connect…" at bounding box center [164, 167] width 0 height 5
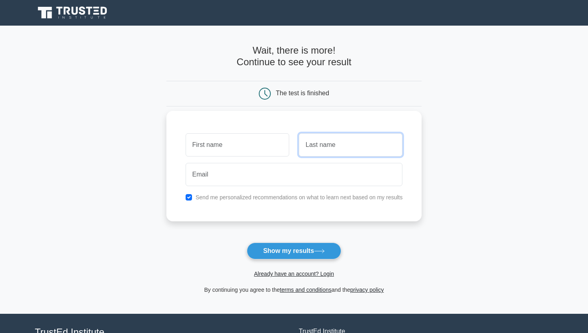
click at [299, 141] on input "text" at bounding box center [351, 144] width 104 height 23
type input "[PERSON_NAME]"
click at [260, 156] on div at bounding box center [237, 145] width 113 height 30
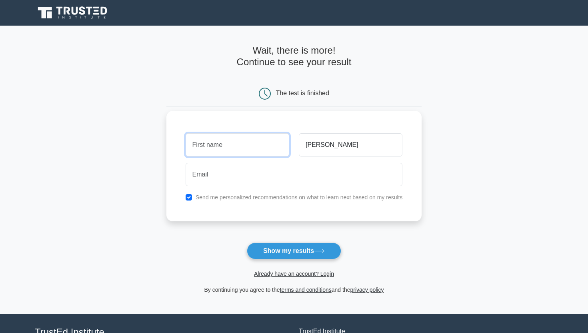
click at [258, 147] on input "text" at bounding box center [238, 144] width 104 height 23
type input "Harsh"
